Goal: Download file/media

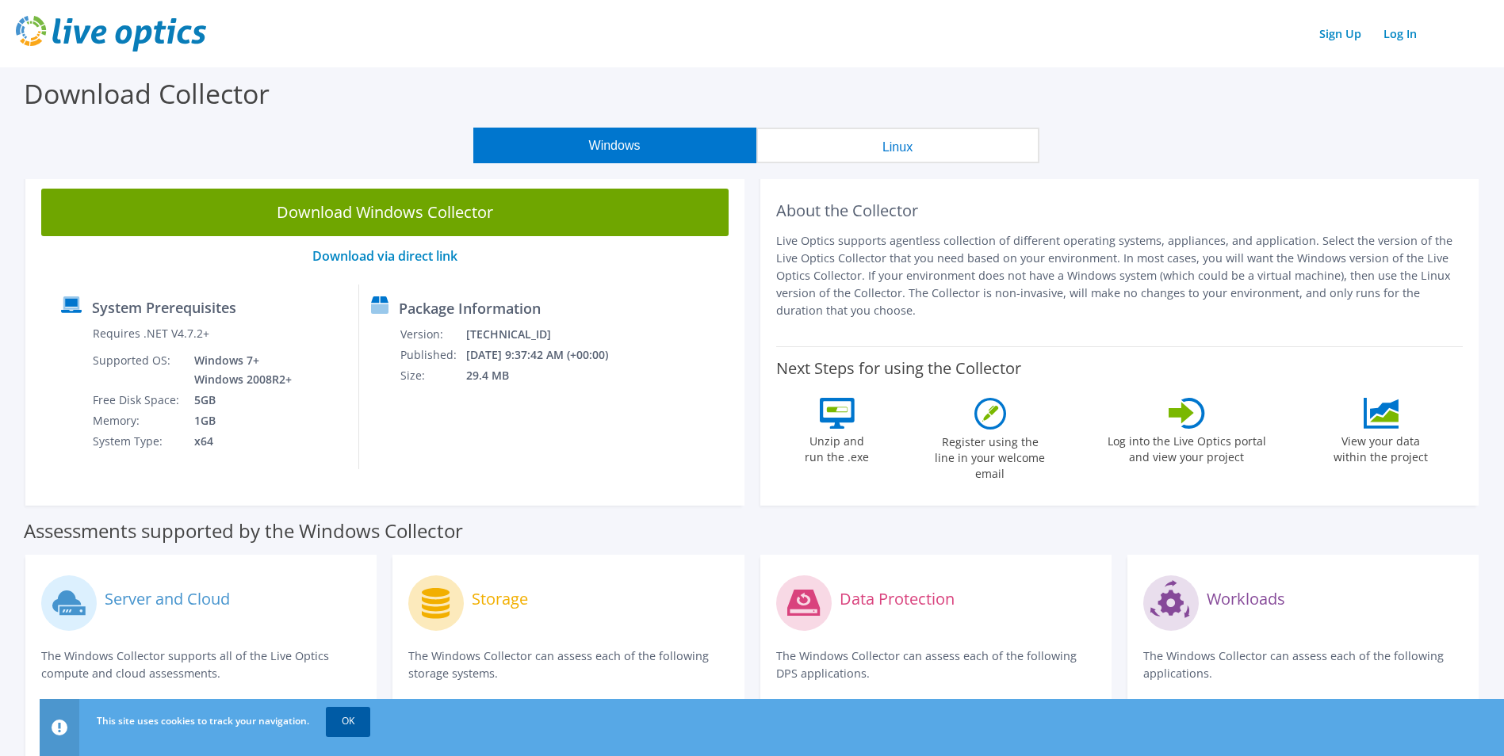
click at [345, 723] on link "OK" at bounding box center [348, 721] width 44 height 29
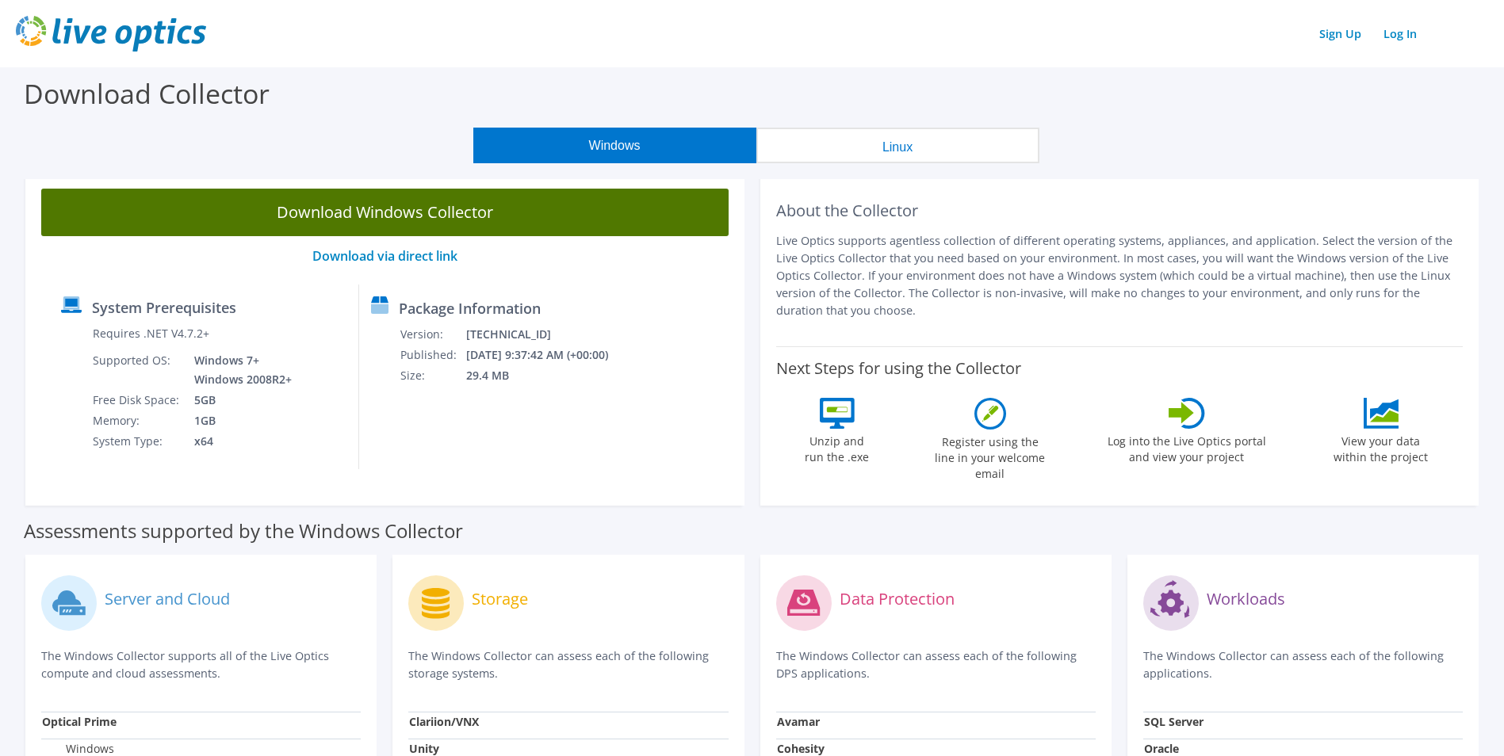
click at [367, 214] on link "Download Windows Collector" at bounding box center [384, 213] width 687 height 48
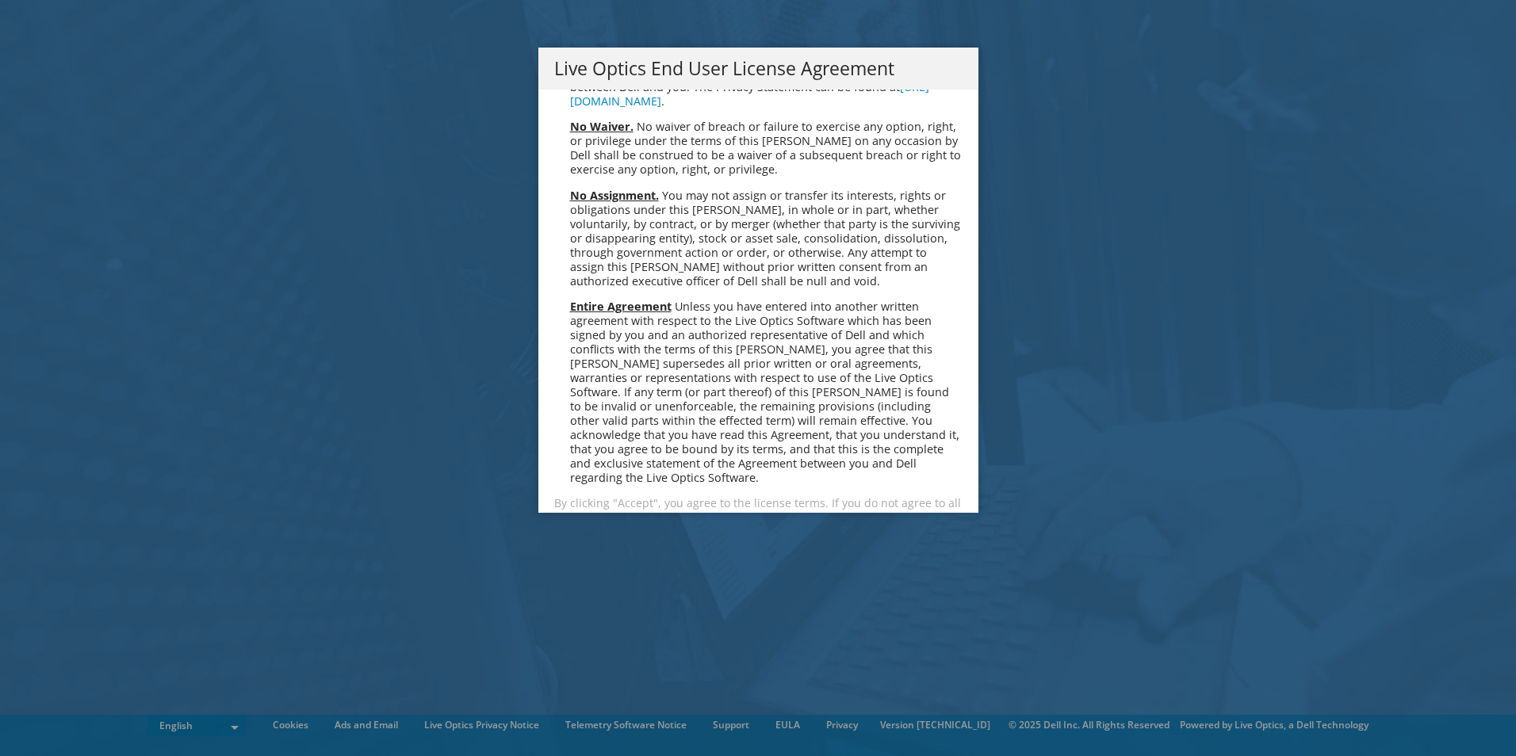
scroll to position [5995, 0]
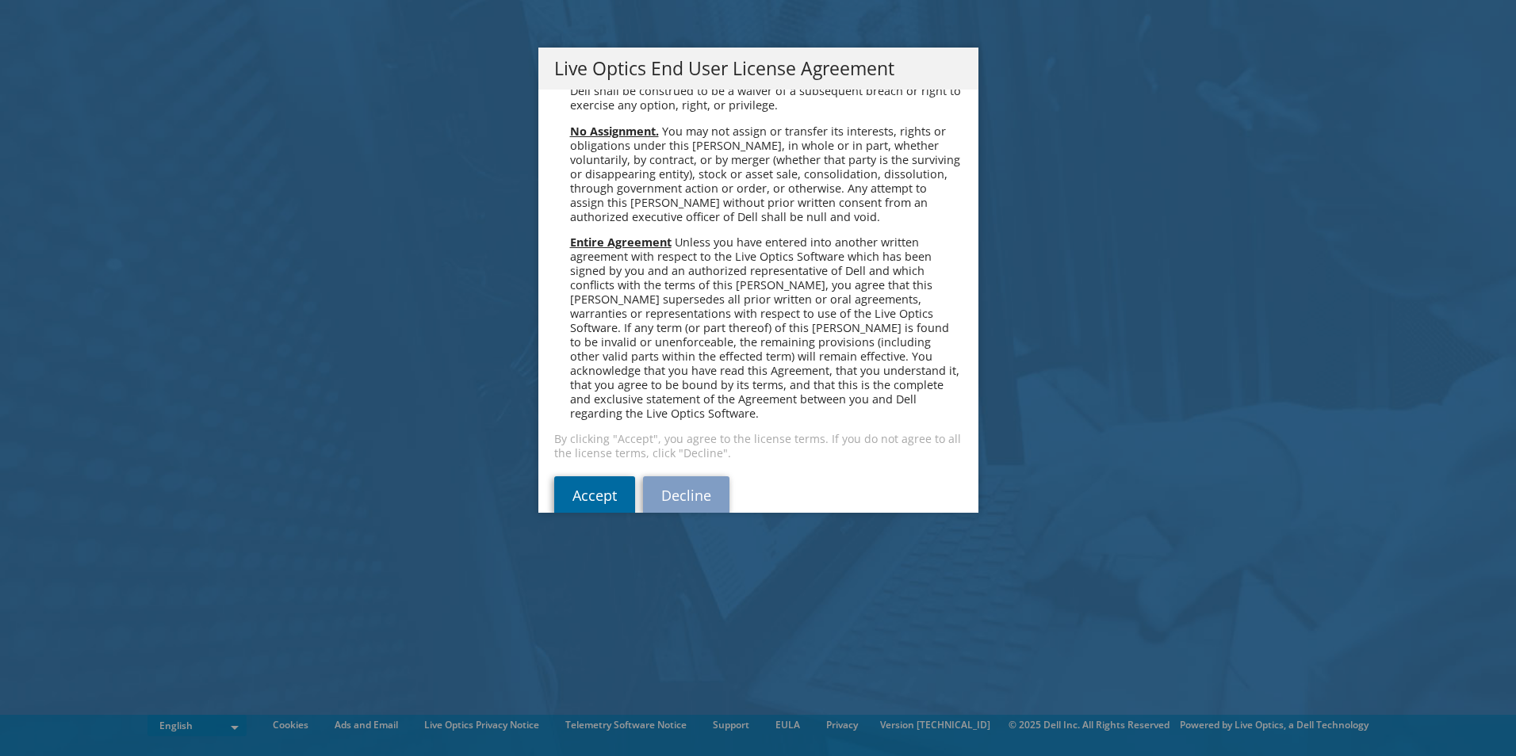
click at [572, 476] on link "Accept" at bounding box center [594, 495] width 81 height 38
